Goal: Task Accomplishment & Management: Use online tool/utility

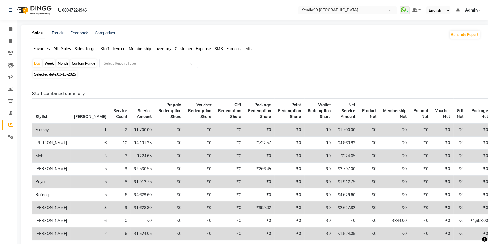
click at [12, 36] on li "Invoice" at bounding box center [8, 41] width 17 height 12
click at [9, 39] on icon at bounding box center [10, 41] width 3 height 4
select select "6042"
select select "service"
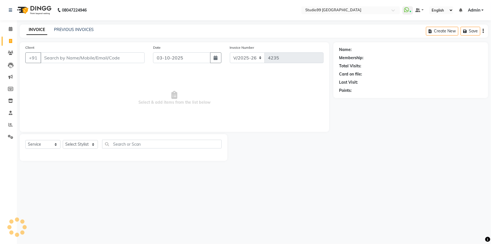
click at [74, 60] on input "Client" at bounding box center [93, 57] width 104 height 11
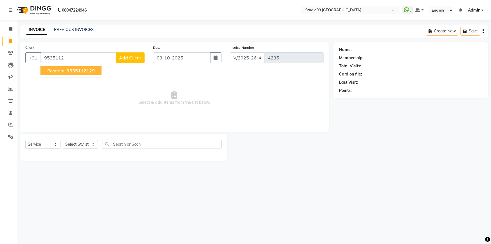
click at [82, 73] on span "9535112" at bounding box center [77, 71] width 20 height 6
type input "9535112129"
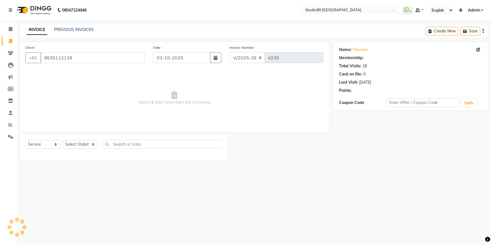
select select "2: Object"
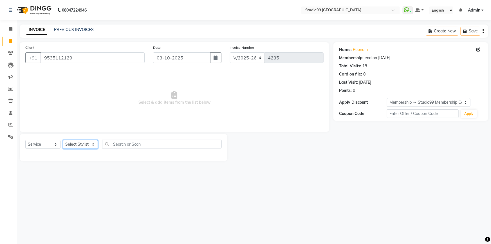
click at [90, 149] on select "Select Stylist Admin AKSHAY [PERSON_NAME] Gulshan MAHI [PERSON_NAME] PRIYA [PER…" at bounding box center [80, 144] width 35 height 9
select select "43361"
click at [63, 140] on select "Select Stylist Admin AKSHAY [PERSON_NAME] Gulshan MAHI [PERSON_NAME] PRIYA [PER…" at bounding box center [80, 144] width 35 height 9
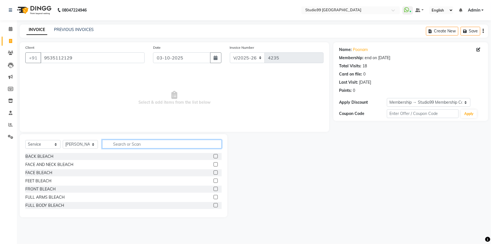
click at [129, 144] on input "text" at bounding box center [162, 144] width 120 height 9
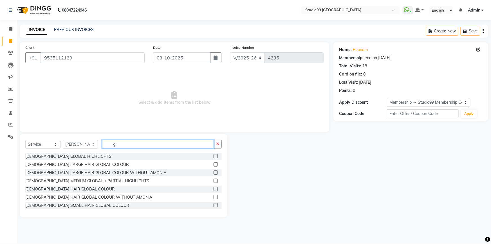
type input "g"
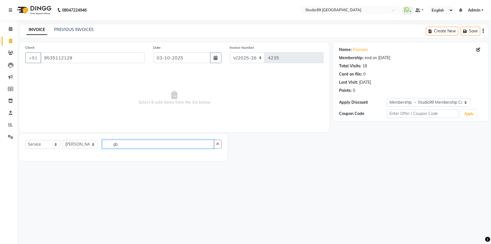
type input "g"
type input "balayage"
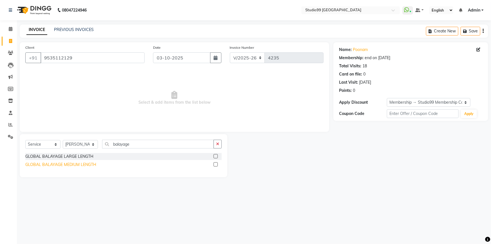
click at [72, 163] on div "GLOBAL BALAYAGE MEDIUM LENGTH" at bounding box center [60, 165] width 71 height 6
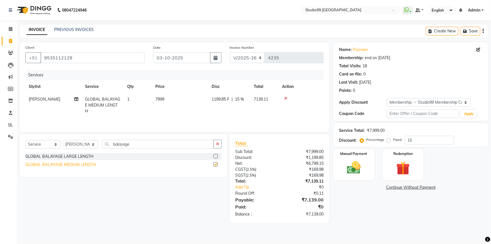
checkbox input "false"
click at [140, 149] on div "Select Service Product Membership Package Voucher Prepaid Gift Card Select Styl…" at bounding box center [123, 146] width 197 height 13
drag, startPoint x: 140, startPoint y: 149, endPoint x: 141, endPoint y: 145, distance: 4.0
click at [140, 149] on div "Select Service Product Membership Package Voucher Prepaid Gift Card Select Styl…" at bounding box center [123, 146] width 197 height 13
click at [141, 144] on input "balayage" at bounding box center [158, 144] width 112 height 9
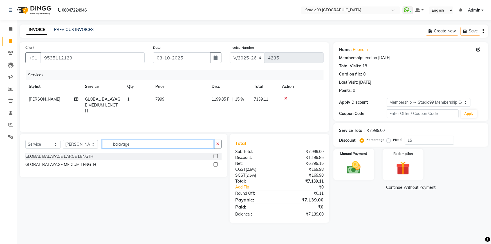
click at [141, 144] on input "balayage" at bounding box center [158, 144] width 112 height 9
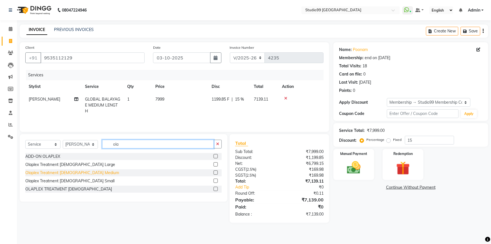
type input "ola"
click at [66, 172] on div "Olaplex Treatment [DEMOGRAPHIC_DATA] Medium" at bounding box center [72, 173] width 94 height 6
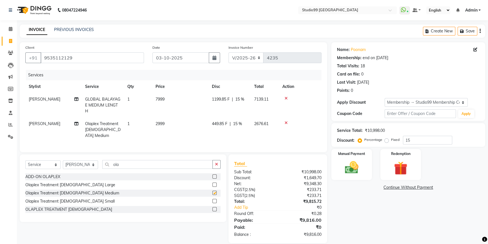
checkbox input "false"
click at [166, 122] on td "2999" at bounding box center [180, 129] width 56 height 25
select select "43361"
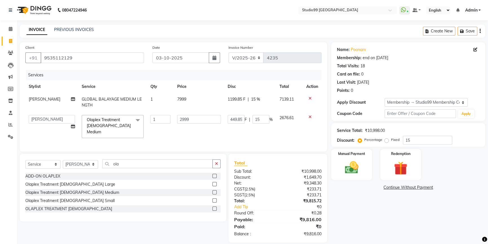
click at [166, 122] on input "1" at bounding box center [160, 119] width 20 height 9
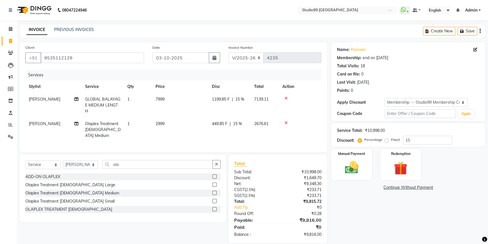
click at [192, 119] on td "2999" at bounding box center [180, 129] width 56 height 25
select select "43361"
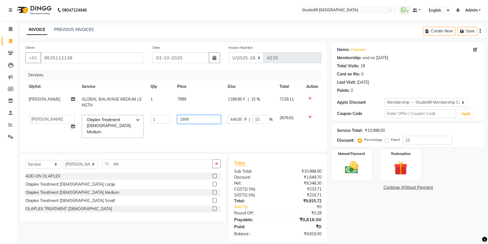
click at [191, 118] on input "2999" at bounding box center [199, 119] width 44 height 9
type input "1999"
click at [192, 128] on td "1999" at bounding box center [199, 127] width 50 height 30
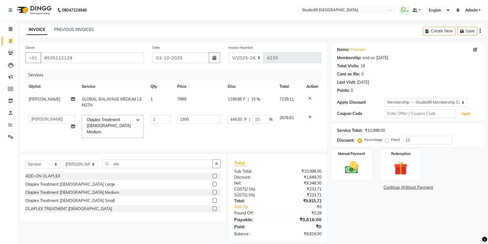
select select "43361"
click at [123, 162] on input "ola" at bounding box center [157, 163] width 110 height 9
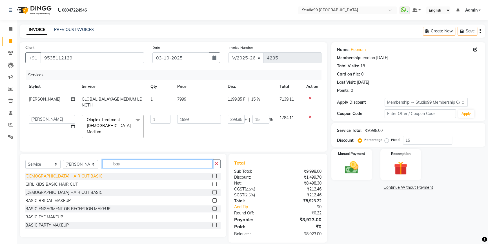
type input "bas"
click at [52, 173] on div "[DEMOGRAPHIC_DATA] HAIR CUT BASIC" at bounding box center [63, 176] width 77 height 6
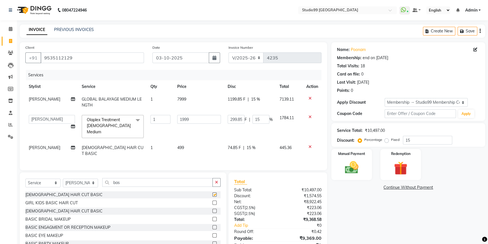
checkbox input "false"
click at [125, 178] on input "bas" at bounding box center [157, 182] width 110 height 9
click at [310, 145] on icon at bounding box center [309, 147] width 3 height 4
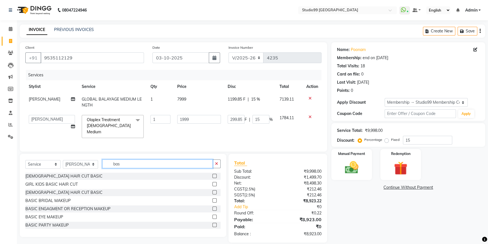
click at [134, 160] on input "bas" at bounding box center [157, 163] width 110 height 9
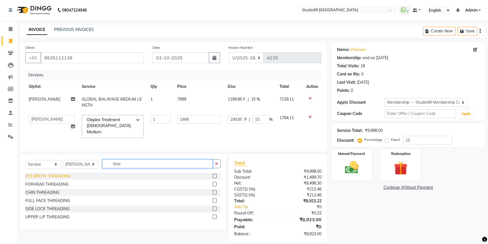
type input "thre"
click at [42, 173] on div "EYE BROW THREADING" at bounding box center [47, 176] width 45 height 6
checkbox input "false"
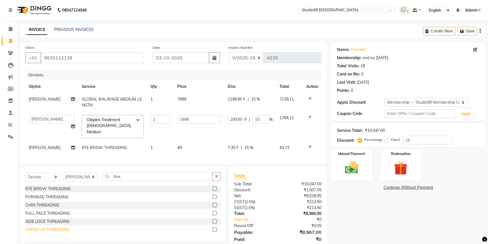
click at [42, 228] on div "UPPER LIP THREADING" at bounding box center [47, 230] width 44 height 6
checkbox input "false"
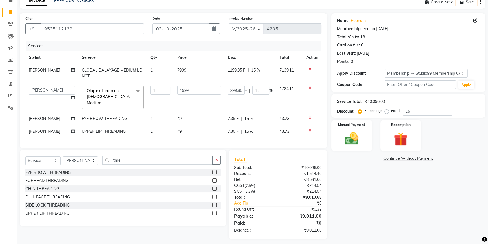
scroll to position [30, 0]
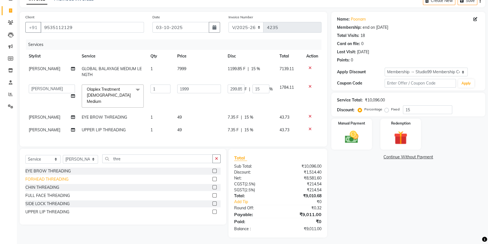
click at [51, 176] on div "FORHEAD THREADING" at bounding box center [46, 179] width 43 height 6
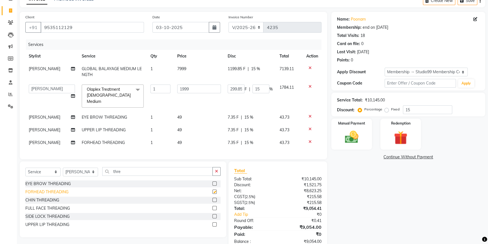
checkbox input "false"
click at [129, 171] on input "thre" at bounding box center [157, 171] width 110 height 9
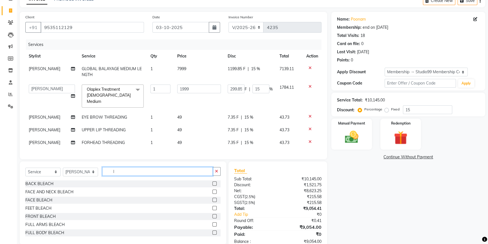
type input "l"
click at [159, 124] on td "1" at bounding box center [160, 130] width 26 height 13
select select "43361"
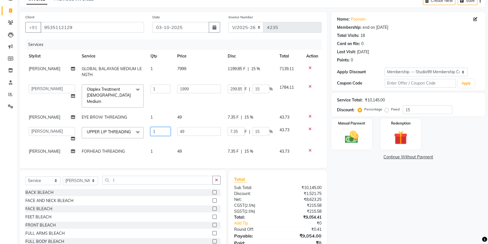
click at [159, 127] on input "1" at bounding box center [160, 131] width 20 height 9
type input "2"
click at [157, 157] on div "Client [PHONE_NUMBER] Date [DATE] Invoice Number V/2025 V/[PHONE_NUMBER] Servic…" at bounding box center [173, 90] width 307 height 156
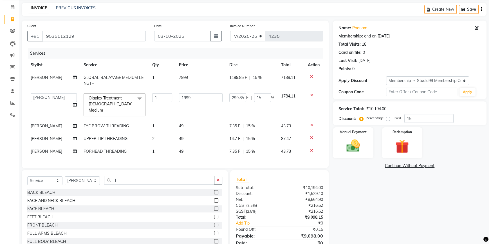
scroll to position [0, 0]
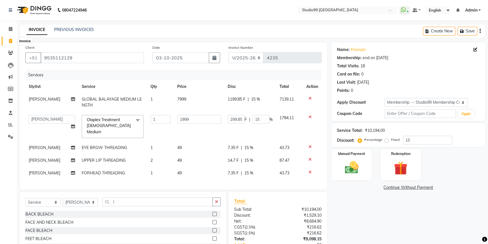
click at [14, 39] on span at bounding box center [11, 41] width 10 height 6
select select "service"
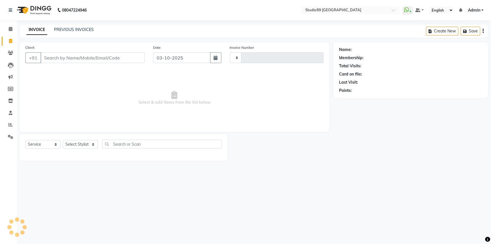
type input "4235"
select select "6042"
click at [84, 27] on link "PREVIOUS INVOICES" at bounding box center [74, 29] width 40 height 5
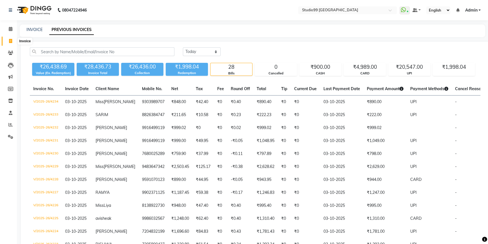
click at [11, 39] on icon at bounding box center [10, 41] width 3 height 4
select select "service"
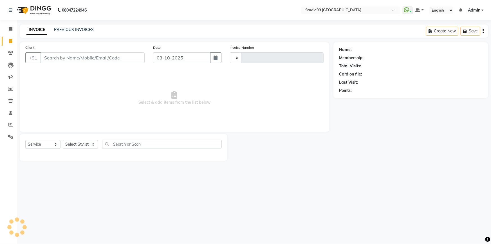
type input "4235"
select select "6042"
